Goal: Task Accomplishment & Management: Use online tool/utility

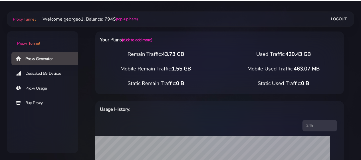
select select "US"
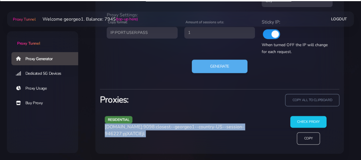
scroll to position [317, 0]
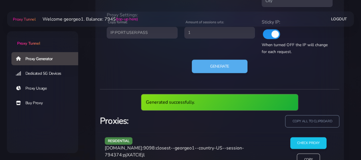
click at [136, 148] on span "[DOMAIN_NAME]:9098:closest--georgeo1--country-US--session-794374:pjXATCIEjl" at bounding box center [174, 151] width 139 height 13
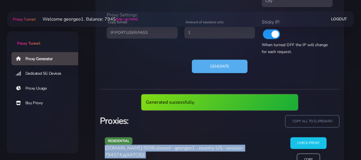
click at [136, 148] on span "[DOMAIN_NAME]:9098:closest--georgeo1--country-US--session-794374:pjXATCIEjl" at bounding box center [174, 151] width 139 height 13
copy div "[DOMAIN_NAME]:9098:closest--georgeo1--country-US--session-794374:pjXATCIEjl"
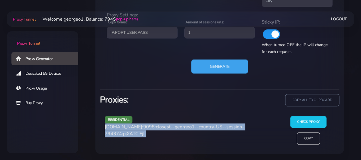
click at [225, 64] on button "Generate" at bounding box center [219, 66] width 57 height 14
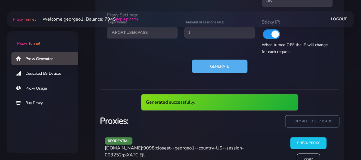
click at [139, 148] on span "[DOMAIN_NAME]:9098:closest--georgeo1--country-US--session-003252:pjXATCIEjl" at bounding box center [174, 151] width 139 height 13
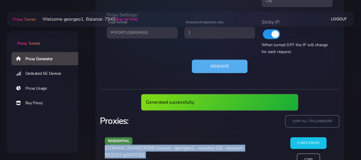
click at [139, 148] on span "[DOMAIN_NAME]:9098:closest--georgeo1--country-US--session-003252:pjXATCIEjl" at bounding box center [174, 151] width 139 height 13
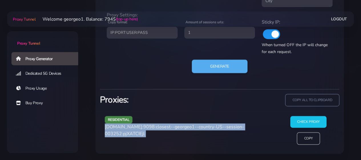
copy div "[DOMAIN_NAME]:9098:closest--georgeo1--country-US--session-003252:pjXATCIEjl"
